Goal: Entertainment & Leisure: Consume media (video, audio)

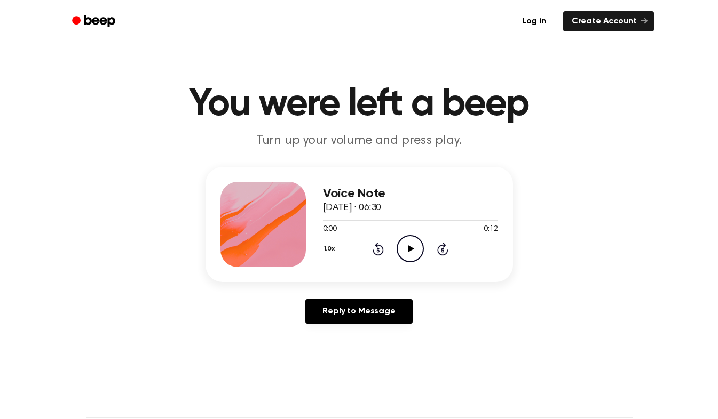
click at [409, 250] on icon at bounding box center [411, 248] width 6 height 7
click at [409, 250] on icon at bounding box center [410, 248] width 5 height 7
click at [408, 251] on icon at bounding box center [411, 248] width 6 height 7
click at [362, 315] on link "Reply to Message" at bounding box center [358, 311] width 107 height 25
click at [343, 309] on link "Reply to Message" at bounding box center [358, 311] width 107 height 25
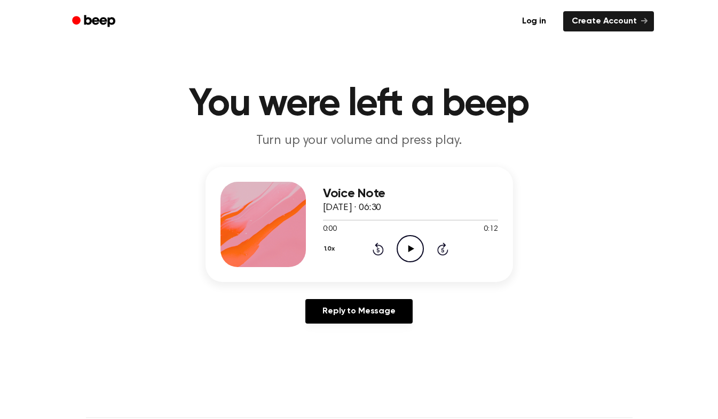
click at [407, 248] on icon "Play Audio" at bounding box center [409, 248] width 27 height 27
click at [408, 251] on icon at bounding box center [411, 248] width 6 height 7
click at [410, 250] on icon at bounding box center [411, 248] width 6 height 7
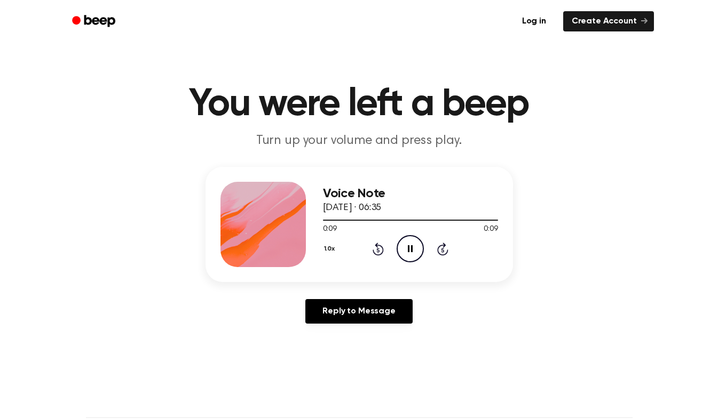
scroll to position [4, 0]
click at [410, 246] on icon "Play Audio" at bounding box center [409, 248] width 27 height 27
click at [407, 257] on icon "Play Audio" at bounding box center [409, 248] width 27 height 27
click at [409, 244] on icon "Play Audio" at bounding box center [409, 248] width 27 height 27
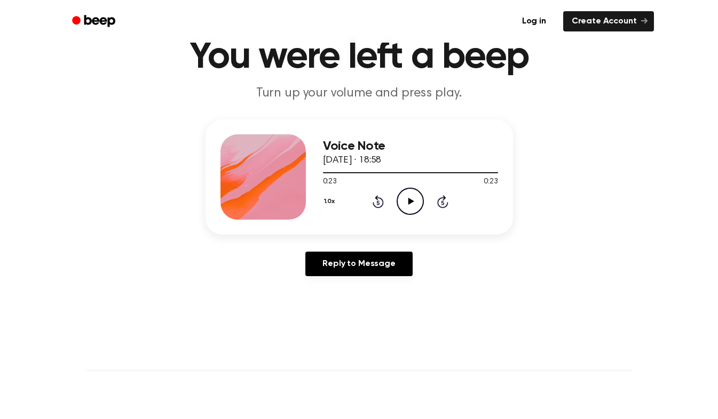
scroll to position [81, 0]
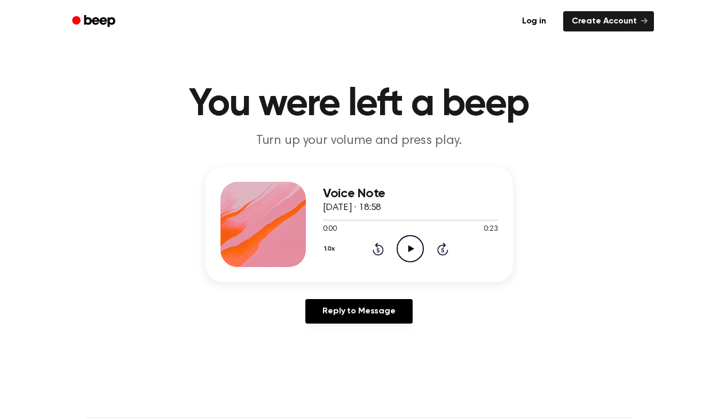
click at [410, 240] on icon "Play Audio" at bounding box center [409, 248] width 27 height 27
